Goal: Find specific page/section: Locate a particular part of the current website

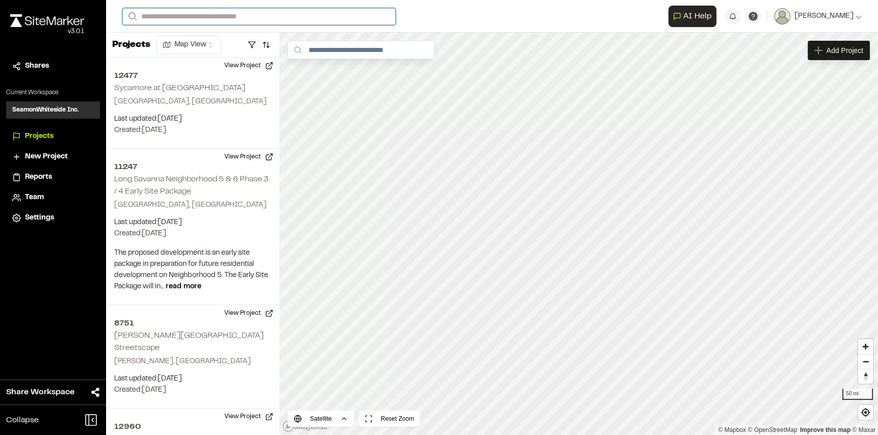
click at [214, 15] on input "Search" at bounding box center [258, 16] width 273 height 17
type input "****"
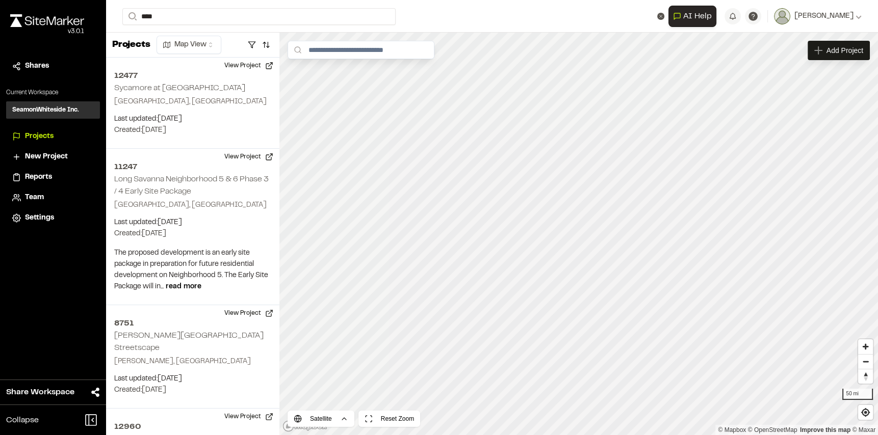
click at [207, 38] on p "GR3879 [GEOGRAPHIC_DATA]" at bounding box center [204, 41] width 150 height 12
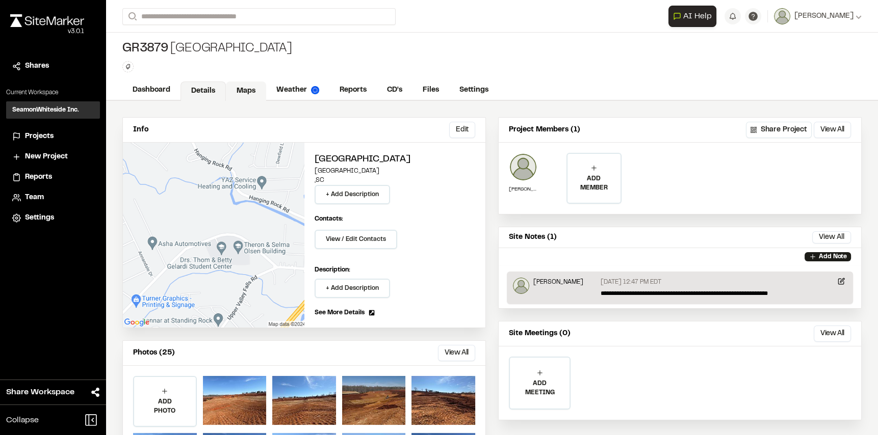
click at [254, 90] on link "Maps" at bounding box center [246, 91] width 40 height 19
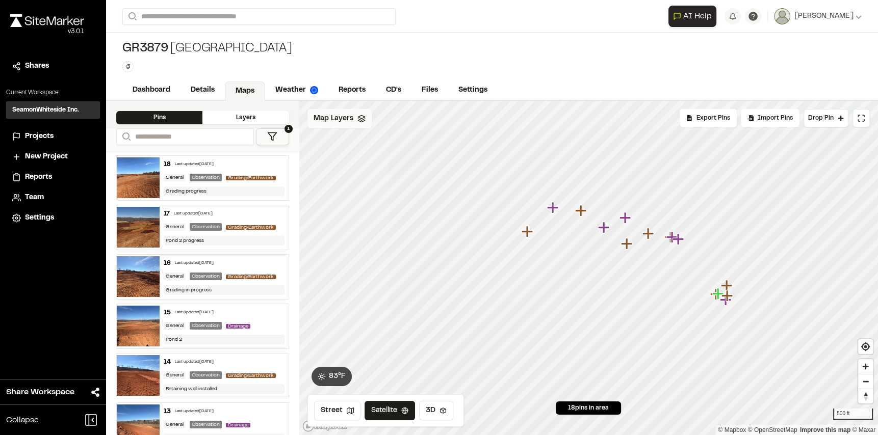
click at [366, 123] on div "Map Layers" at bounding box center [339, 118] width 64 height 19
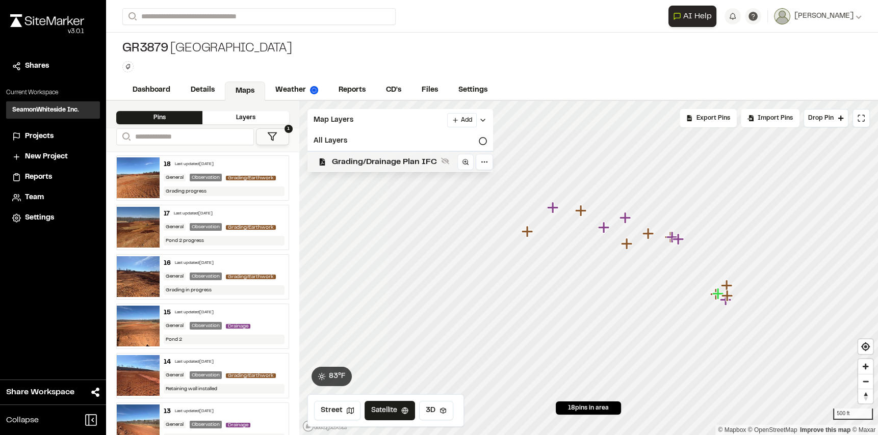
click at [364, 161] on span "Grading/Drainage Plan IFC" at bounding box center [384, 162] width 105 height 12
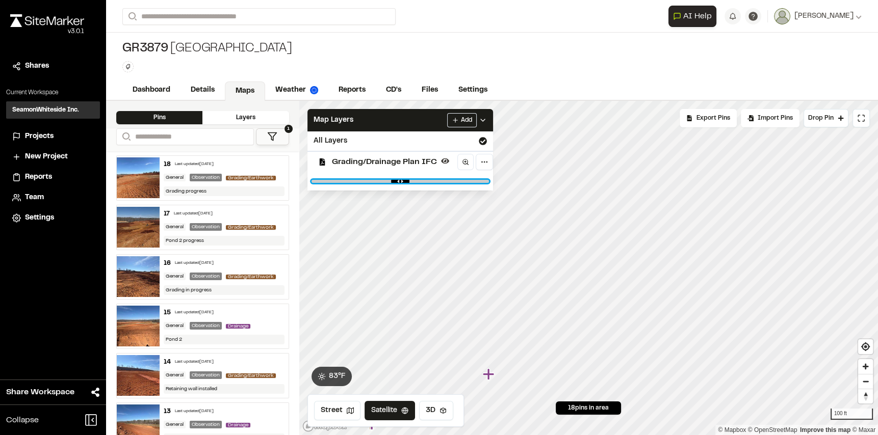
drag, startPoint x: 479, startPoint y: 181, endPoint x: 470, endPoint y: 185, distance: 8.7
click at [453, 180] on input "range" at bounding box center [399, 181] width 177 height 3
drag, startPoint x: 450, startPoint y: 179, endPoint x: 292, endPoint y: 188, distance: 158.7
click at [311, 183] on input "range" at bounding box center [399, 181] width 177 height 3
drag, startPoint x: 323, startPoint y: 179, endPoint x: 413, endPoint y: 182, distance: 90.3
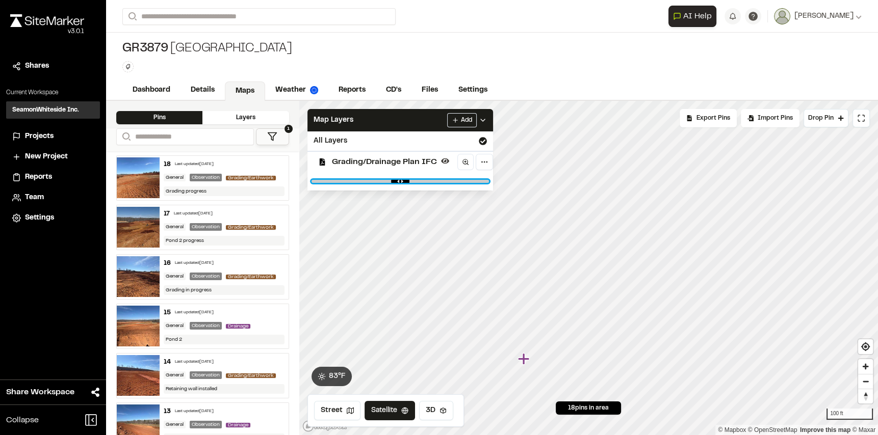
click at [413, 182] on input "range" at bounding box center [399, 181] width 177 height 3
drag, startPoint x: 408, startPoint y: 182, endPoint x: 398, endPoint y: 173, distance: 13.7
type input "****"
click at [398, 180] on input "range" at bounding box center [399, 181] width 177 height 3
